Goal: Task Accomplishment & Management: Manage account settings

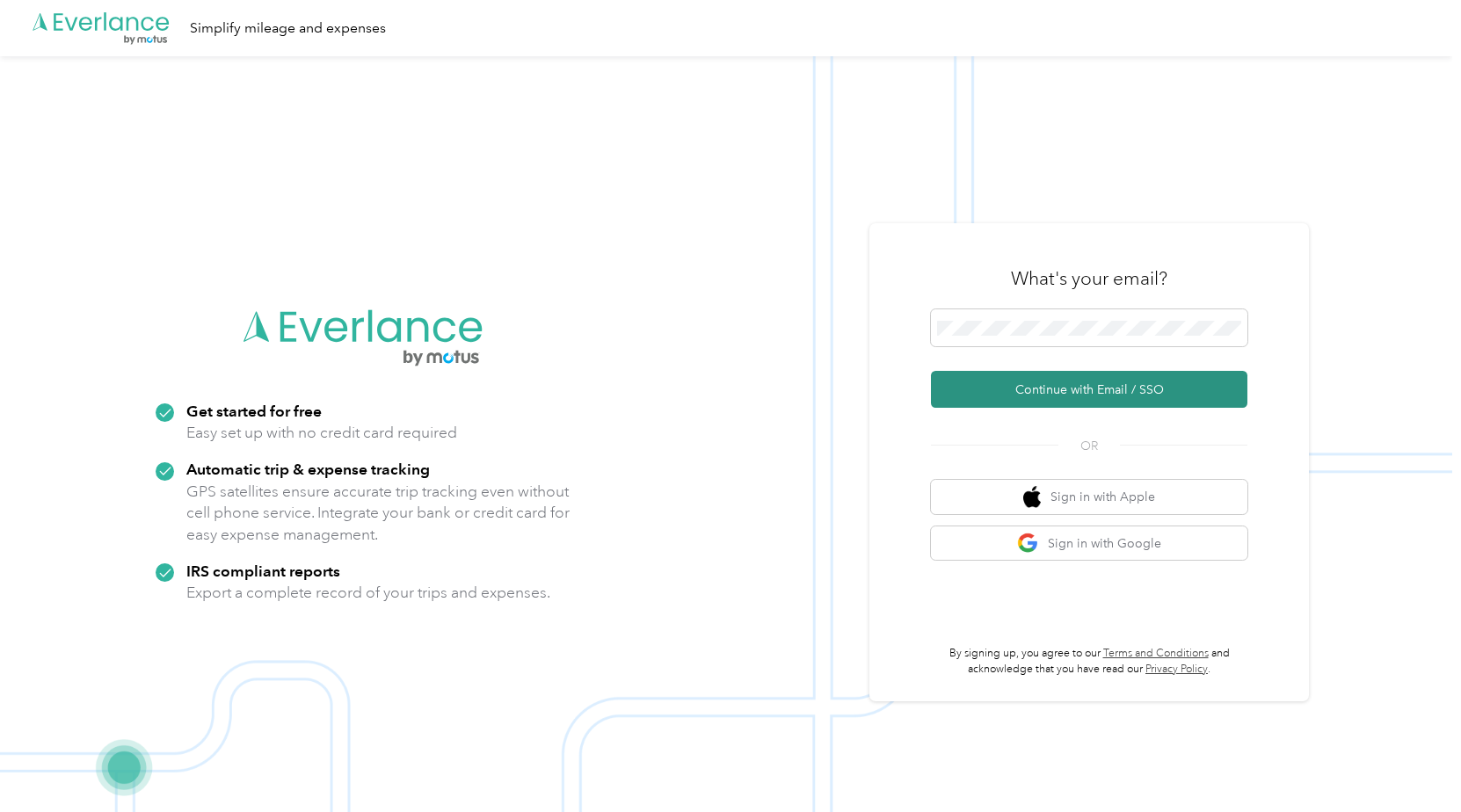
click at [1030, 398] on button "Continue with Email / SSO" at bounding box center [1089, 388] width 316 height 37
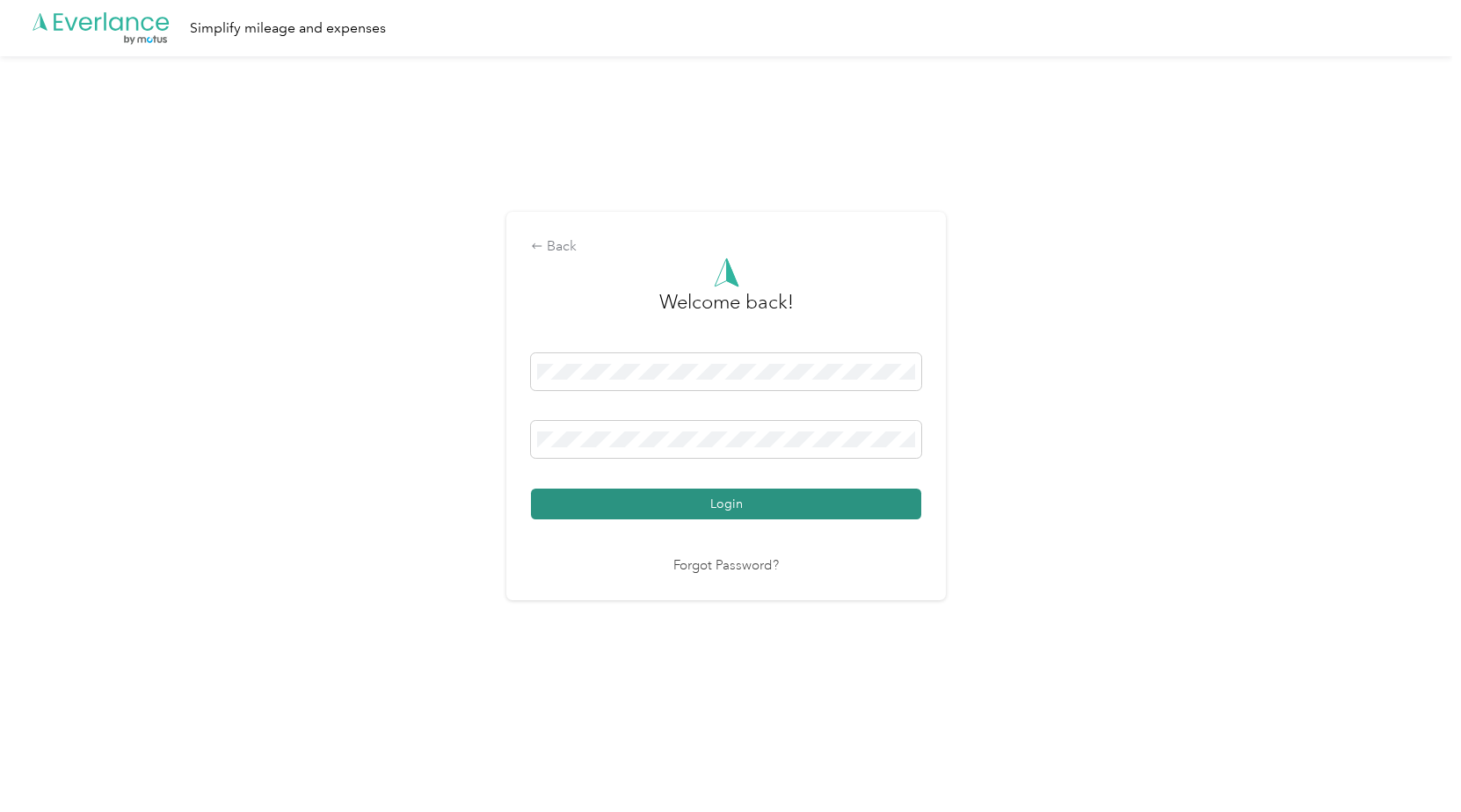
click at [734, 508] on button "Login" at bounding box center [726, 504] width 390 height 30
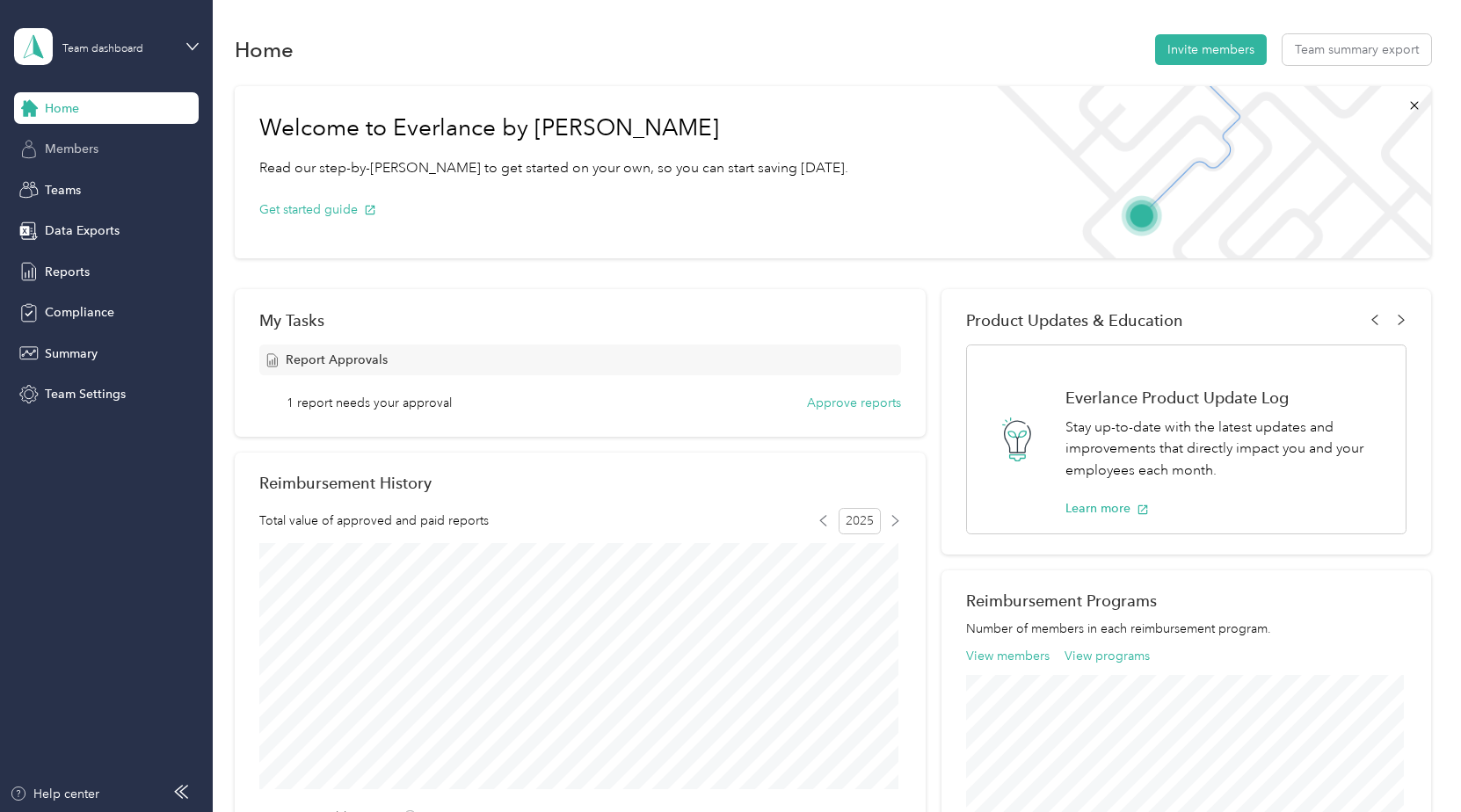
click at [77, 149] on span "Members" at bounding box center [71, 149] width 53 height 18
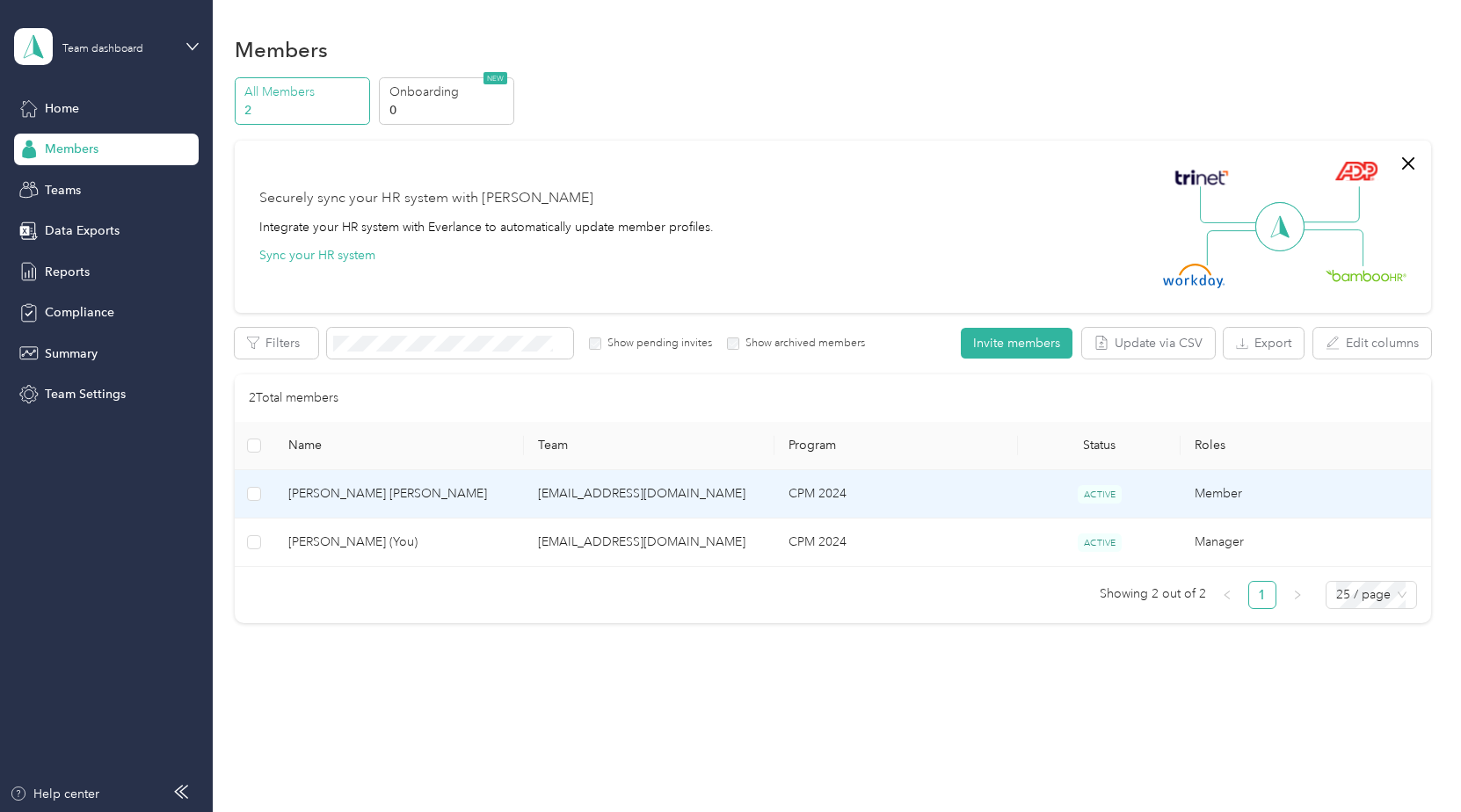
click at [942, 485] on td "CPM 2024" at bounding box center [896, 494] width 244 height 49
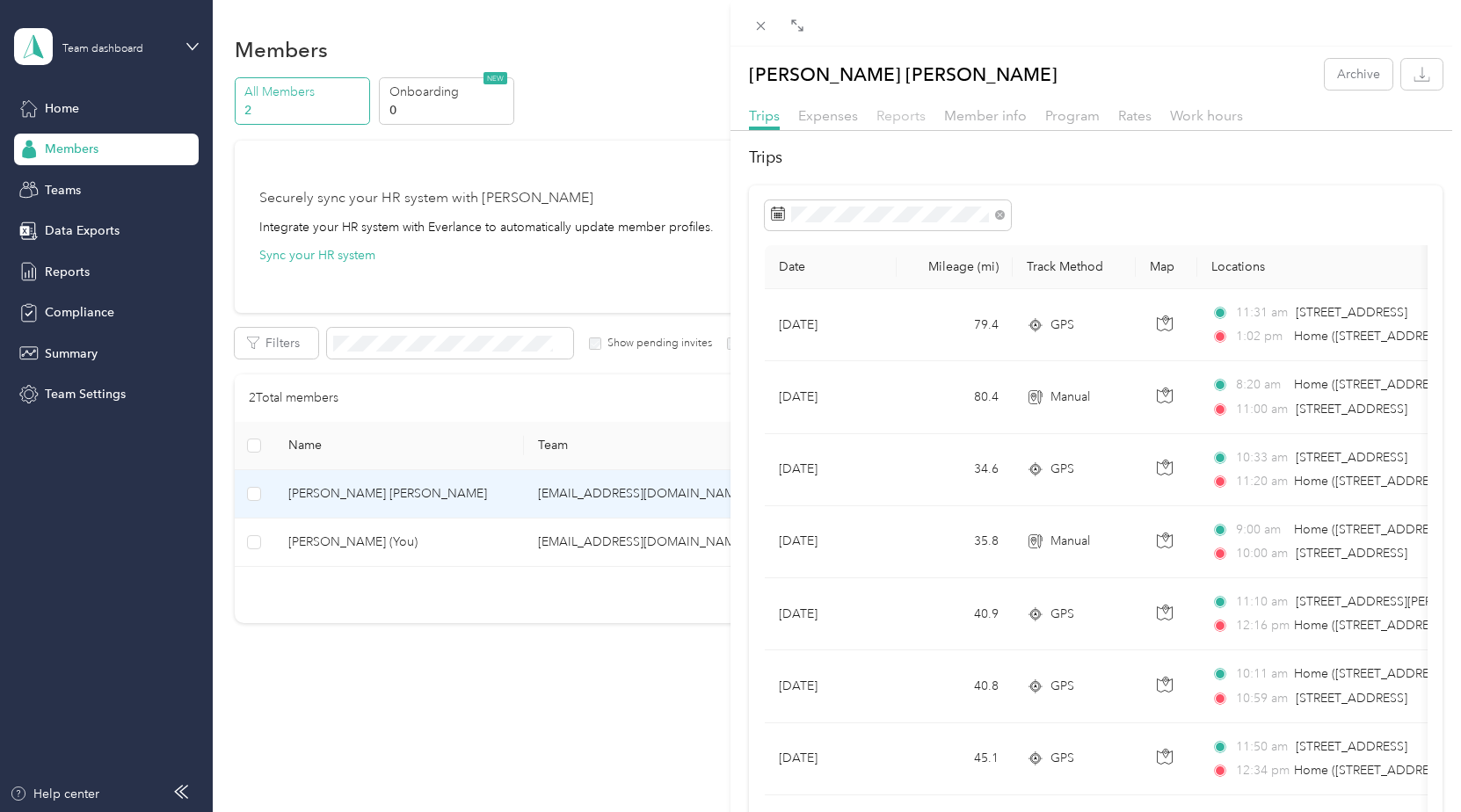
click at [903, 117] on span "Reports" at bounding box center [901, 116] width 50 height 17
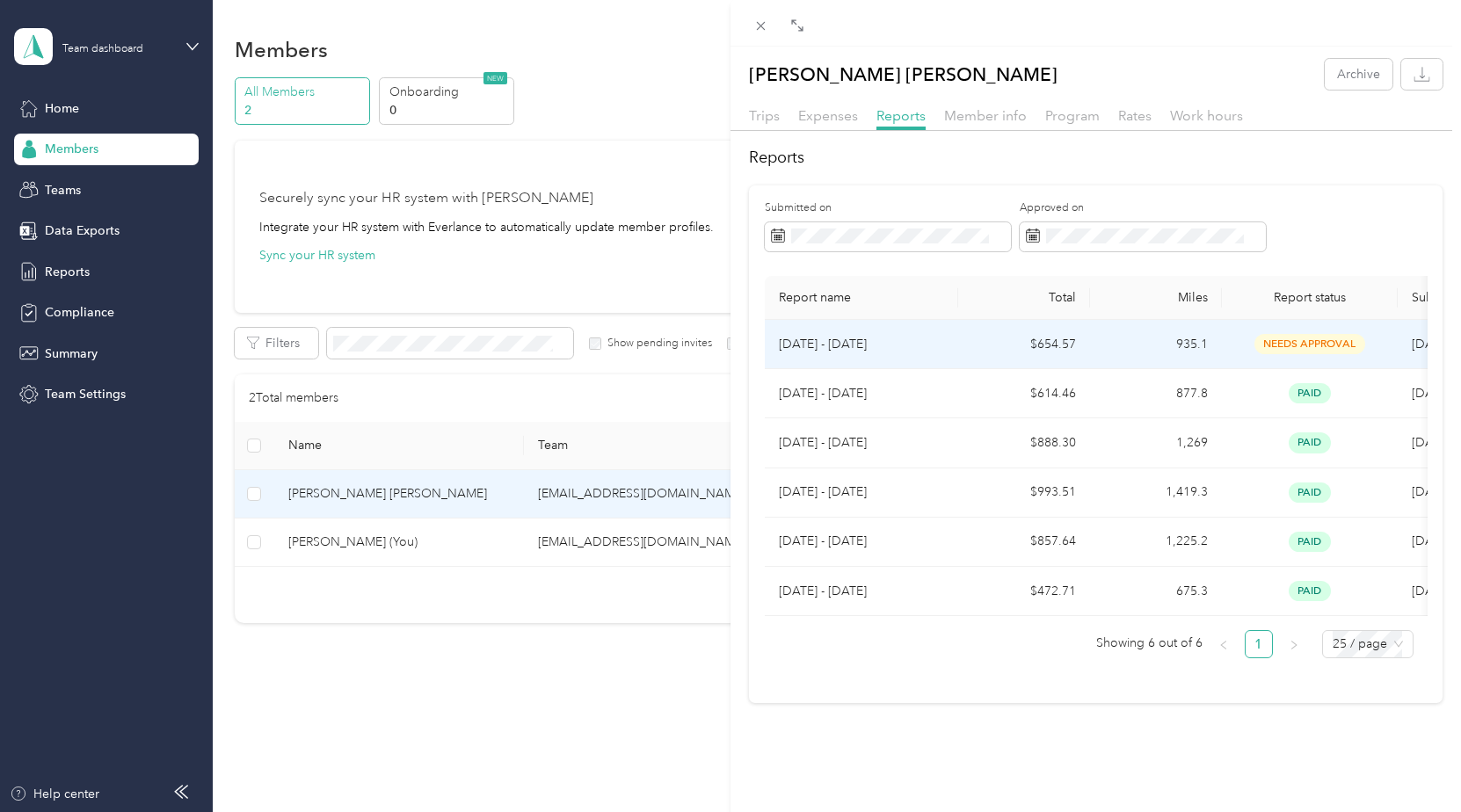
click at [1300, 343] on span "needs approval" at bounding box center [1310, 344] width 110 height 20
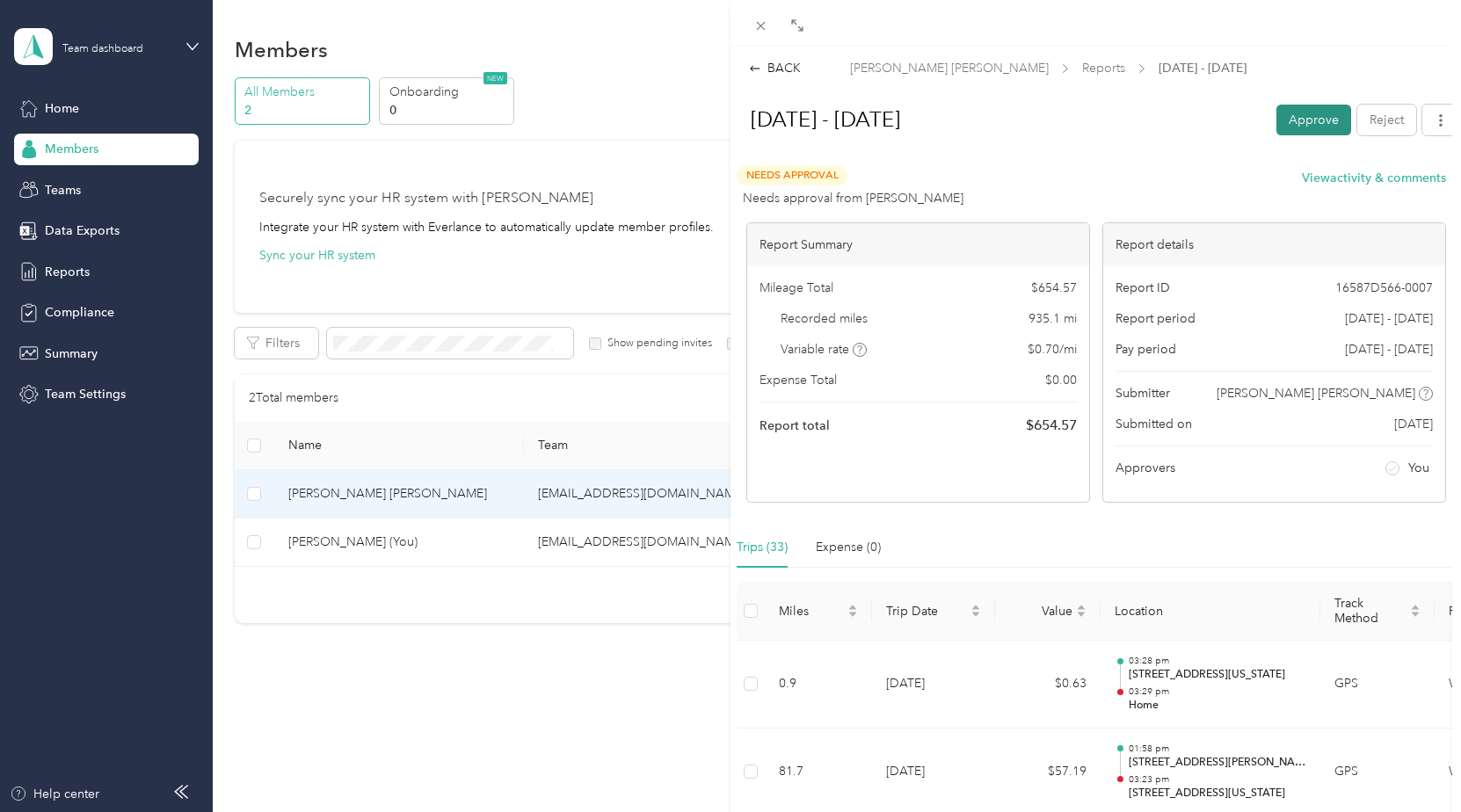
click at [1283, 122] on button "Approve" at bounding box center [1313, 120] width 74 height 30
